Goal: Check status: Check status

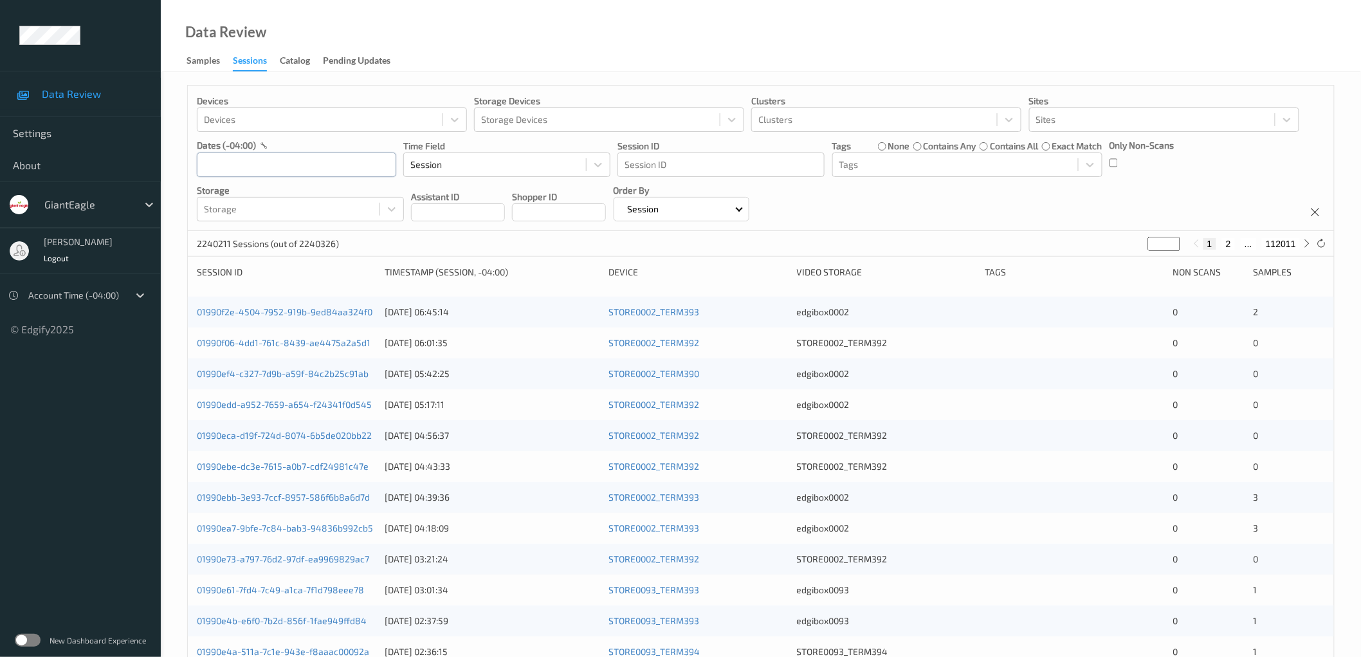
click at [295, 152] on input "text" at bounding box center [296, 164] width 199 height 24
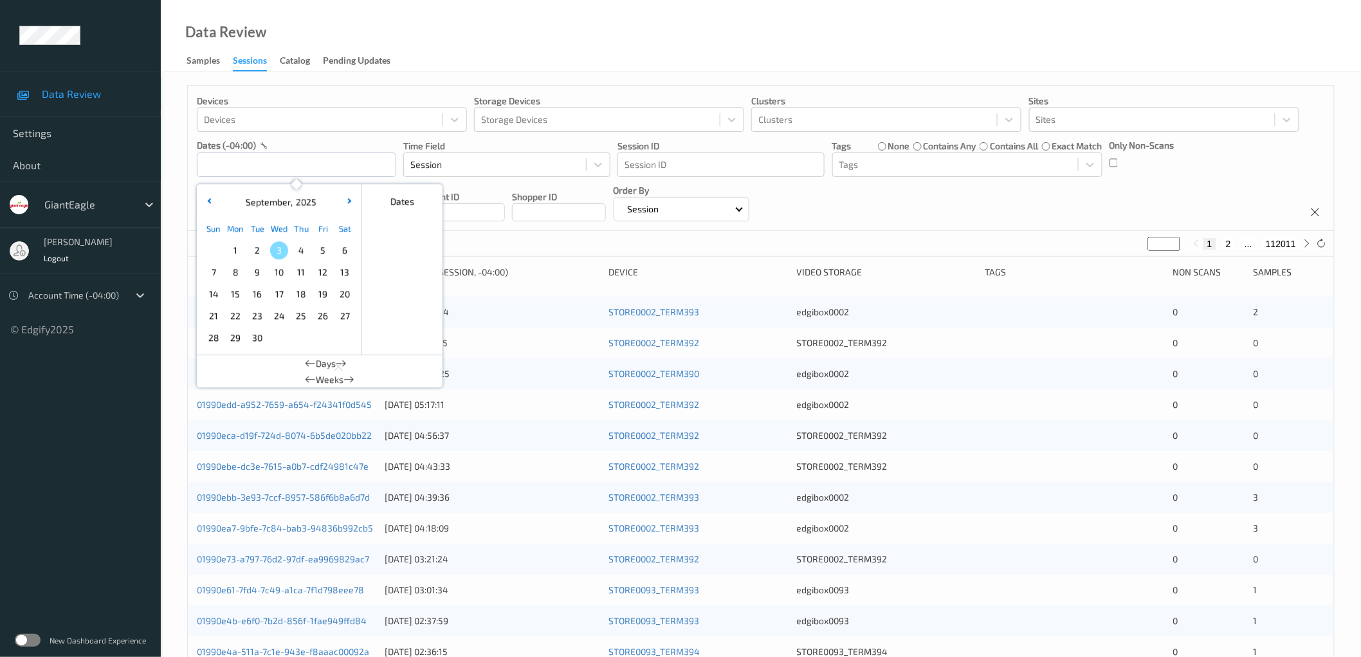
click at [260, 248] on span "2" at bounding box center [257, 250] width 18 height 18
type input "[DATE] 00:00 -> [DATE] 23:59"
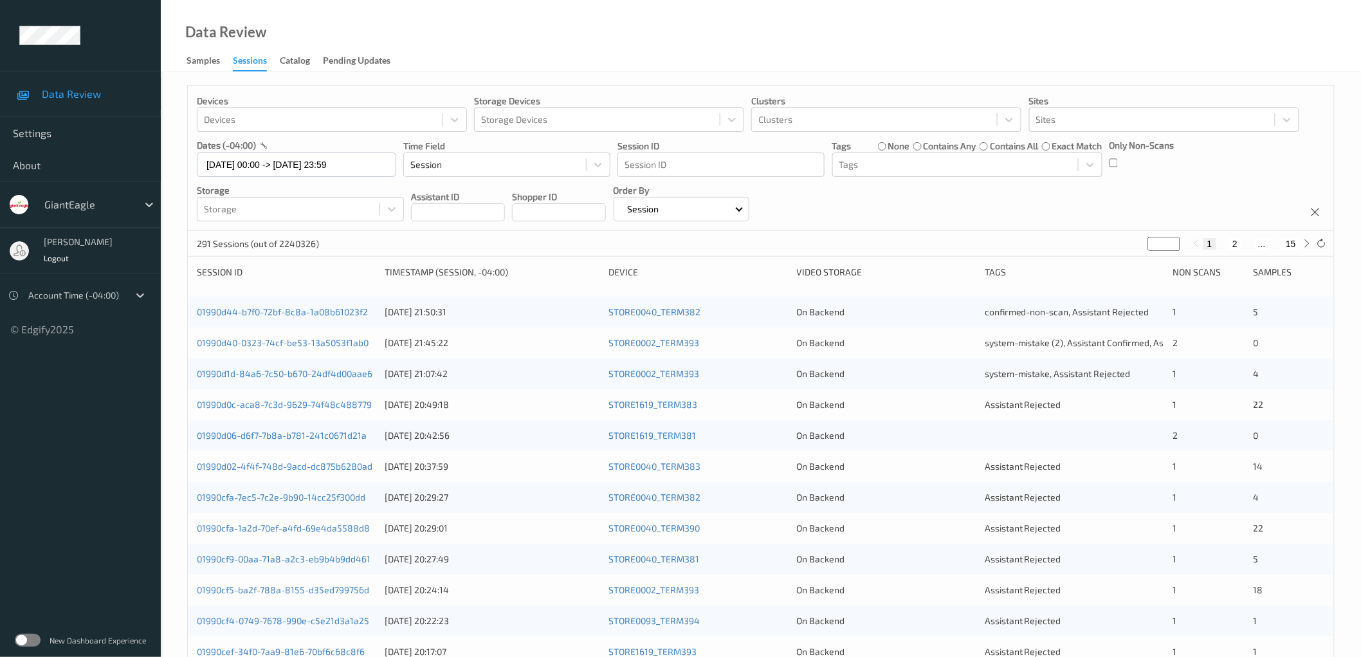
click at [1197, 183] on div "Devices Devices Storage Devices Storage Devices Clusters Clusters Sites Sites d…" at bounding box center [761, 158] width 1146 height 145
click at [1233, 243] on button "2" at bounding box center [1235, 244] width 13 height 12
type input "*"
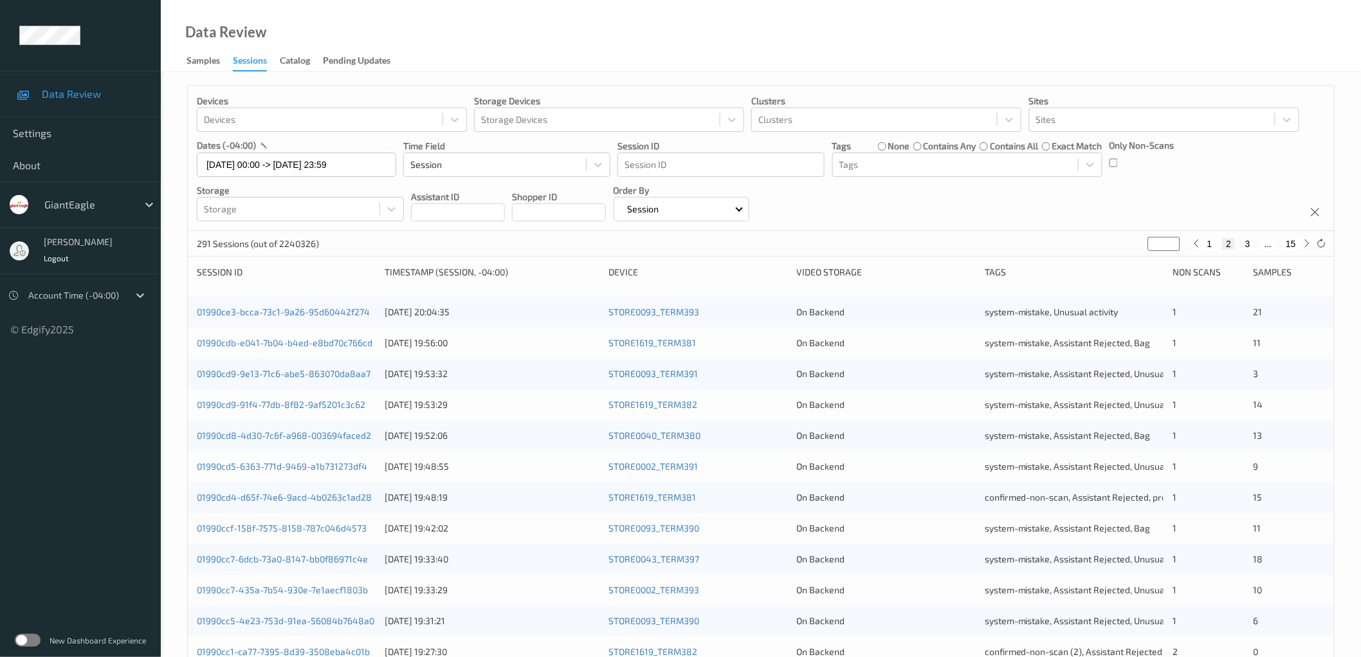
click at [1247, 243] on button "3" at bounding box center [1248, 244] width 13 height 12
type input "*"
click at [1253, 245] on button "4" at bounding box center [1255, 244] width 13 height 12
type input "*"
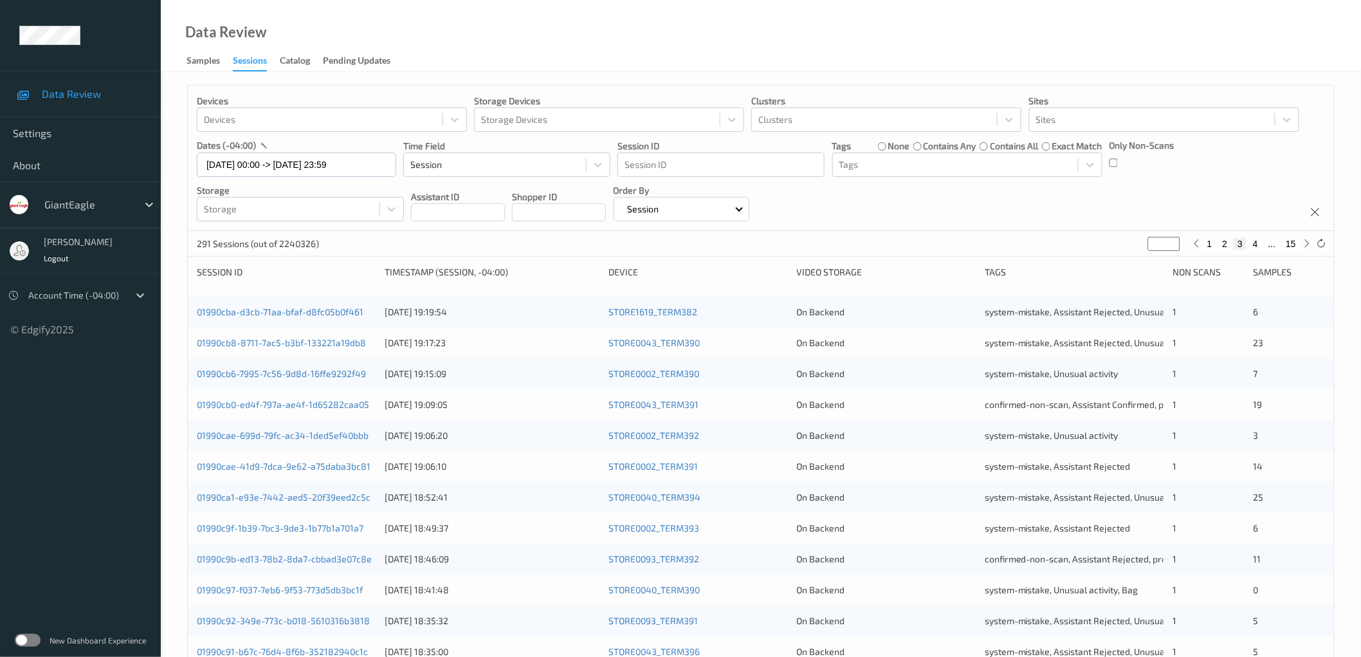
type input "*"
click at [1260, 242] on button "5" at bounding box center [1261, 244] width 13 height 12
type input "*"
